Goal: Information Seeking & Learning: Find specific fact

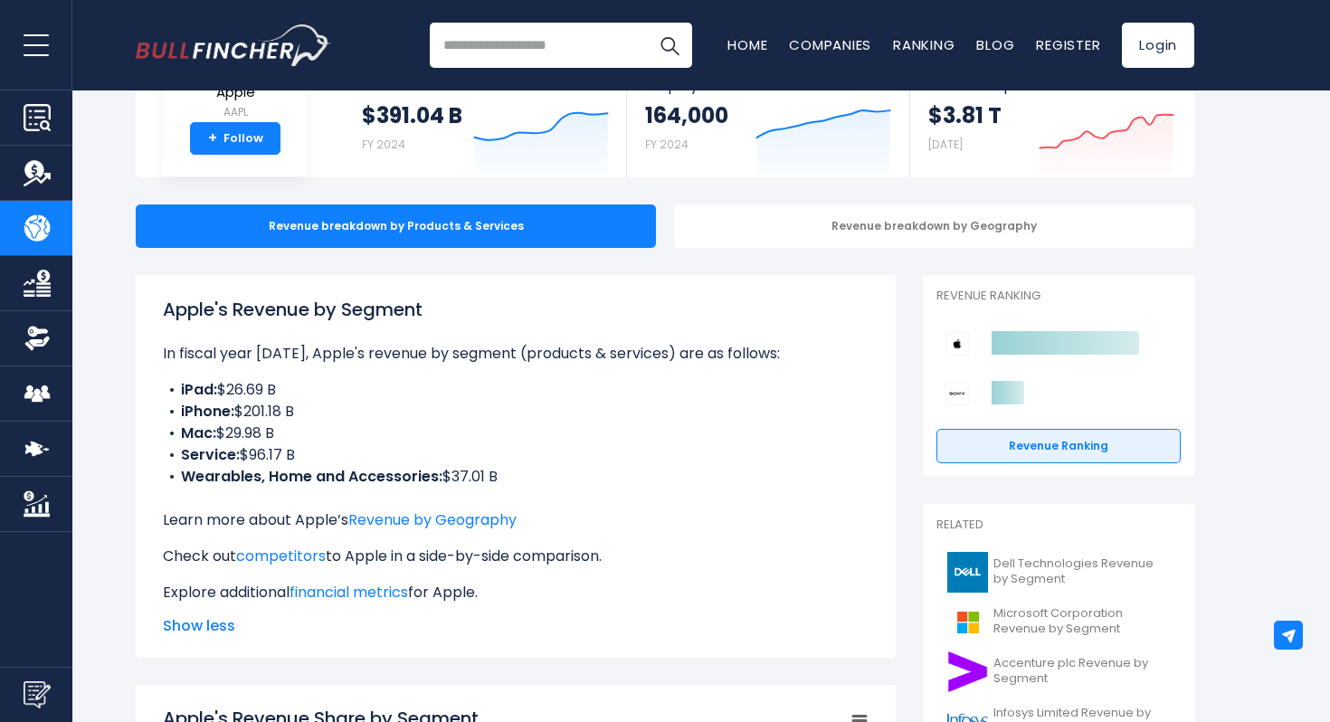
drag, startPoint x: 223, startPoint y: 391, endPoint x: 308, endPoint y: 410, distance: 87.1
click at [308, 410] on ul "iPad: $26.69 B iPhone: $201.18 B Mac: $29.98 B Service: $96.17 B Wearables, Hom…" at bounding box center [516, 433] width 706 height 109
click at [321, 412] on li "iPhone: $201.18 B" at bounding box center [516, 412] width 706 height 22
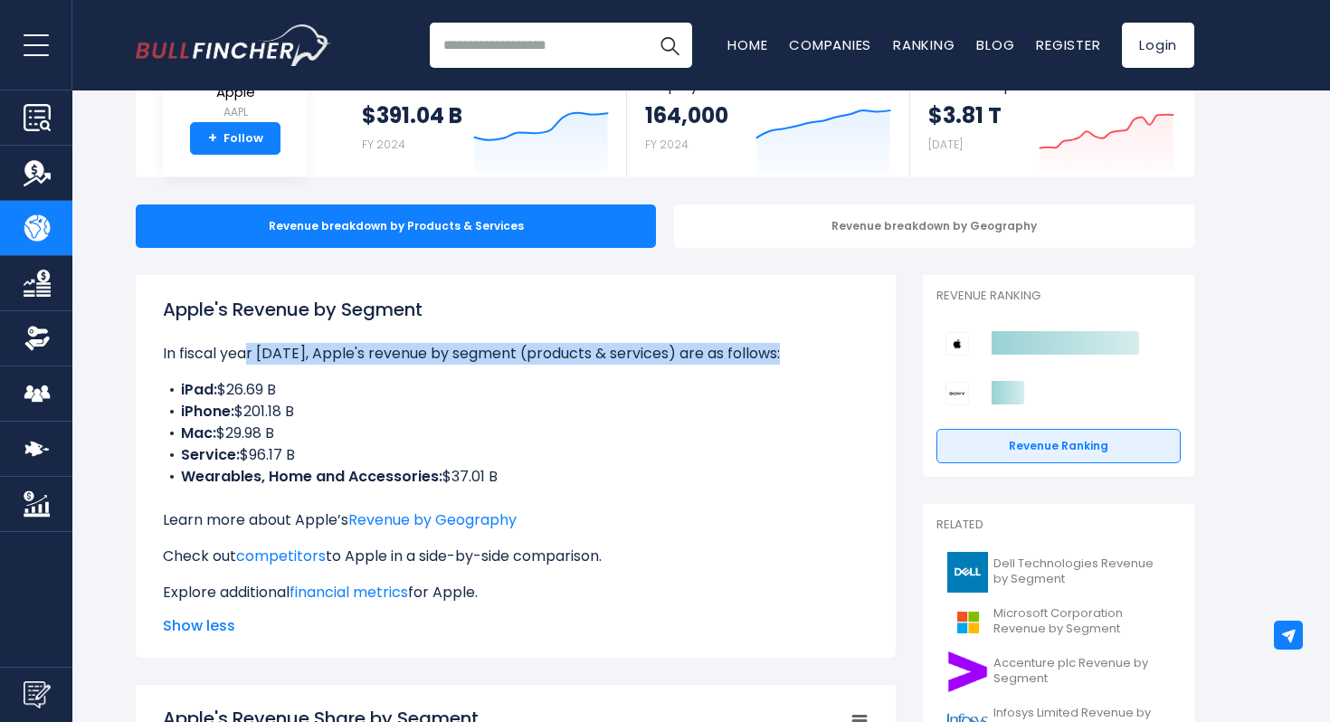
drag, startPoint x: 306, startPoint y: 352, endPoint x: 733, endPoint y: 365, distance: 427.1
click at [733, 365] on div "Apple's Revenue by Segment In fiscal year [DATE], Apple's revenue by segment (p…" at bounding box center [516, 450] width 706 height 308
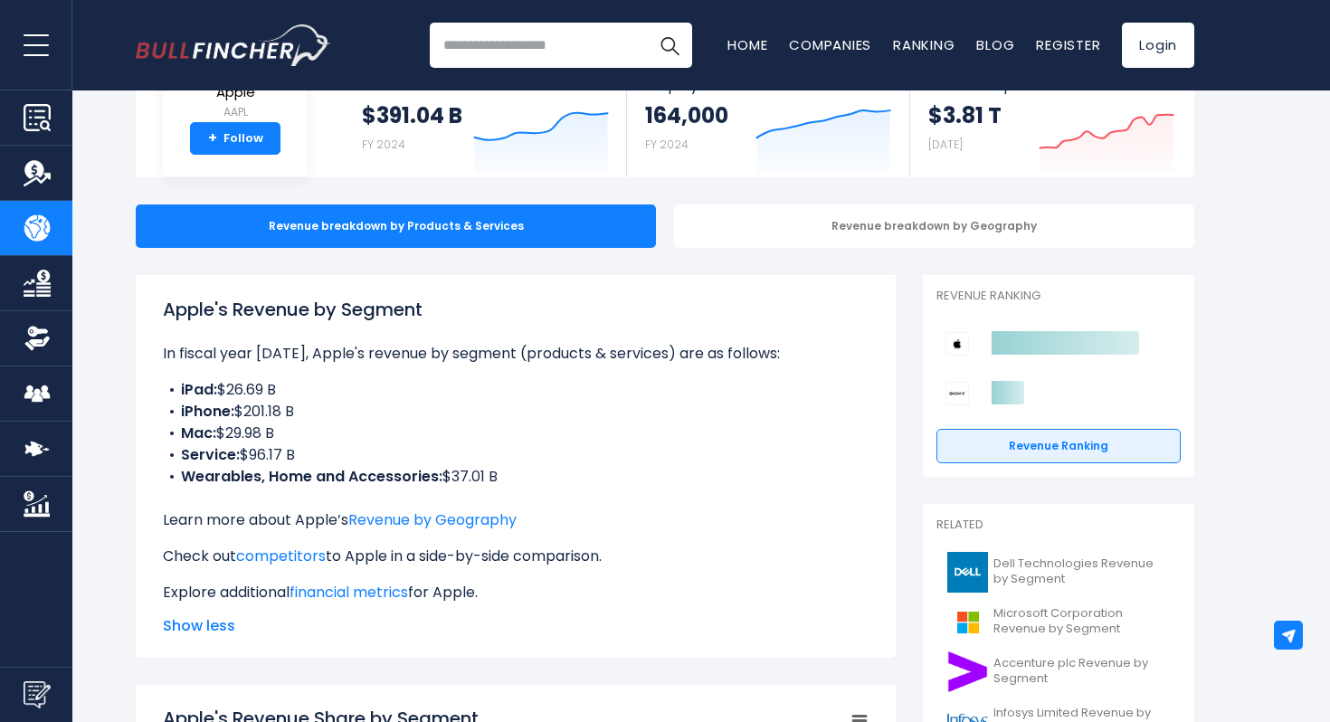
drag, startPoint x: 247, startPoint y: 458, endPoint x: 362, endPoint y: 457, distance: 114.9
click at [361, 458] on li "Service: $96.17 B" at bounding box center [516, 455] width 706 height 22
drag, startPoint x: 241, startPoint y: 455, endPoint x: 378, endPoint y: 454, distance: 136.6
click at [377, 455] on li "Service: $96.17 B" at bounding box center [516, 455] width 706 height 22
click at [378, 454] on li "Service: $96.17 B" at bounding box center [516, 455] width 706 height 22
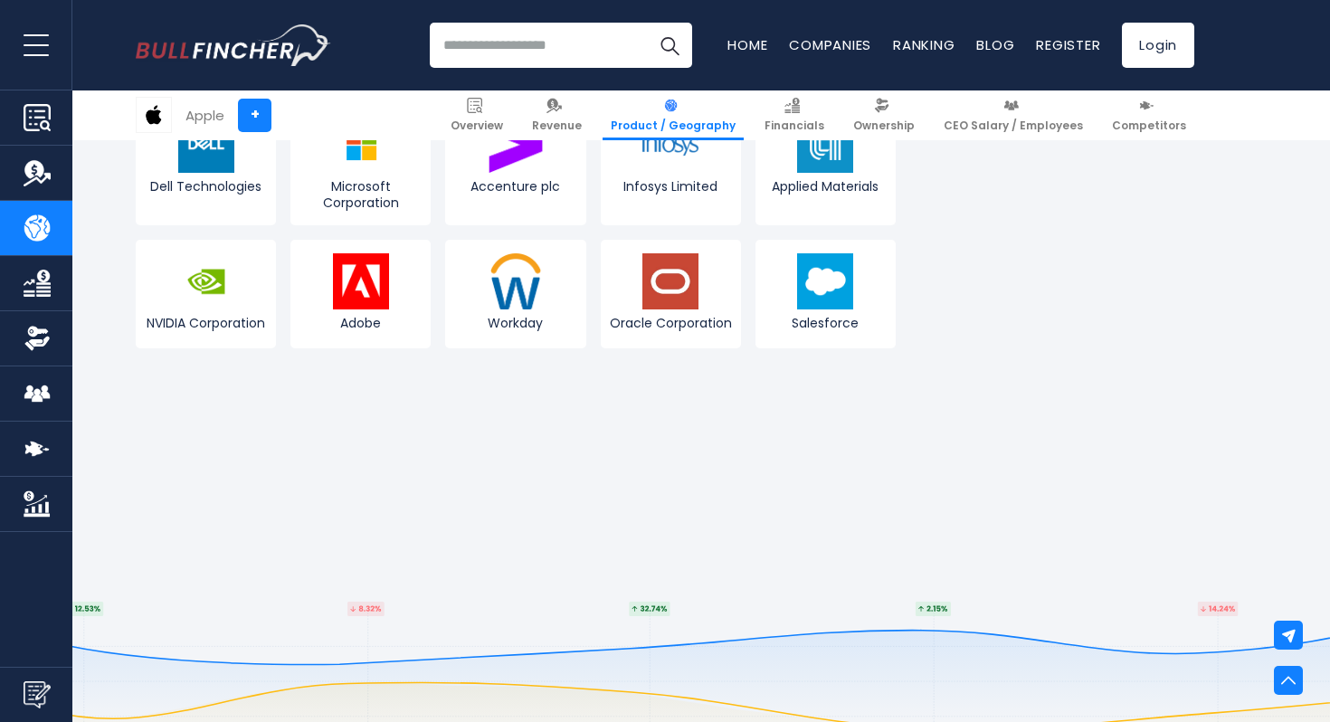
scroll to position [3870, 0]
